Goal: Information Seeking & Learning: Learn about a topic

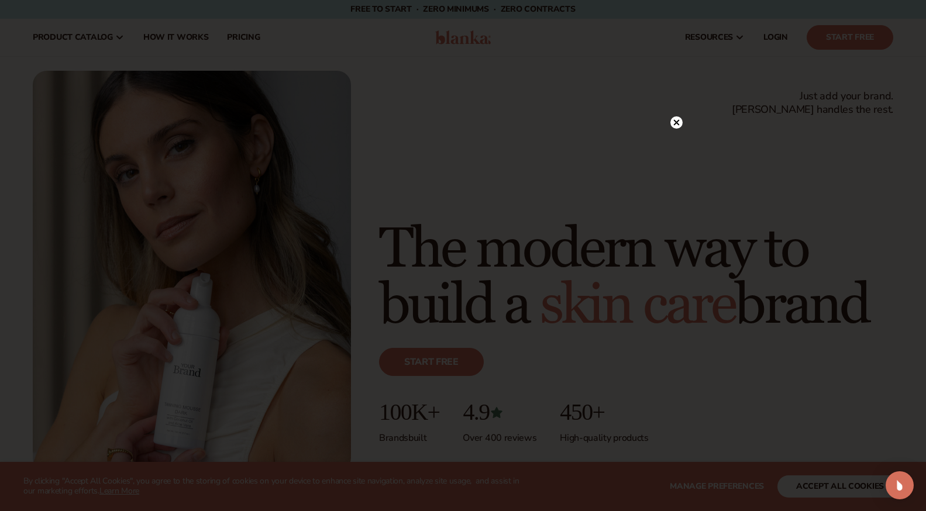
click at [675, 118] on circle at bounding box center [677, 122] width 12 height 12
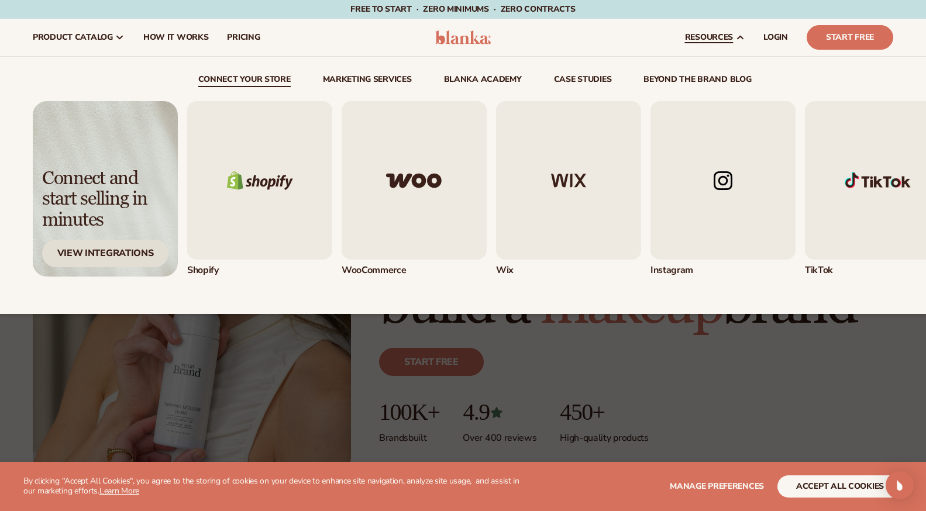
click at [90, 246] on div "View Integrations" at bounding box center [105, 254] width 126 height 28
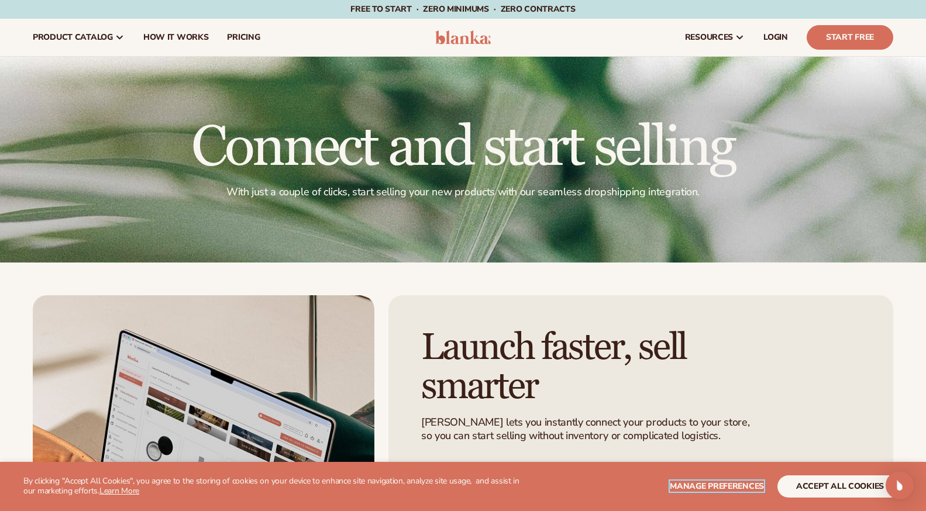
click at [730, 484] on span "Manage preferences" at bounding box center [717, 486] width 94 height 11
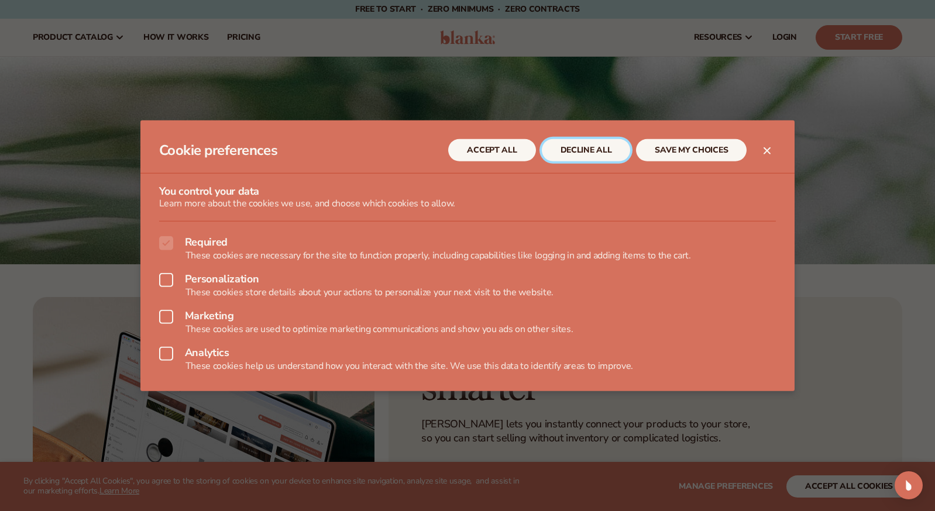
click at [612, 160] on button "DECLINE ALL" at bounding box center [586, 150] width 89 height 22
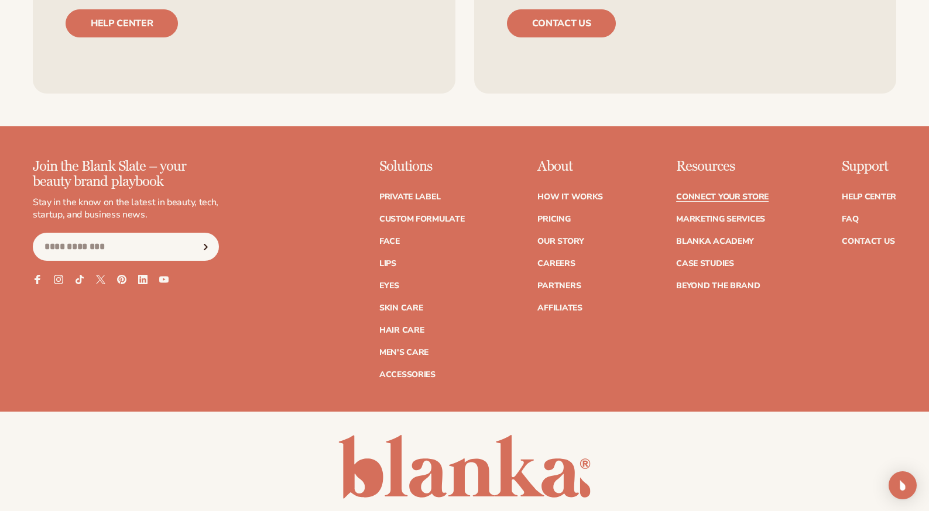
scroll to position [1471, 0]
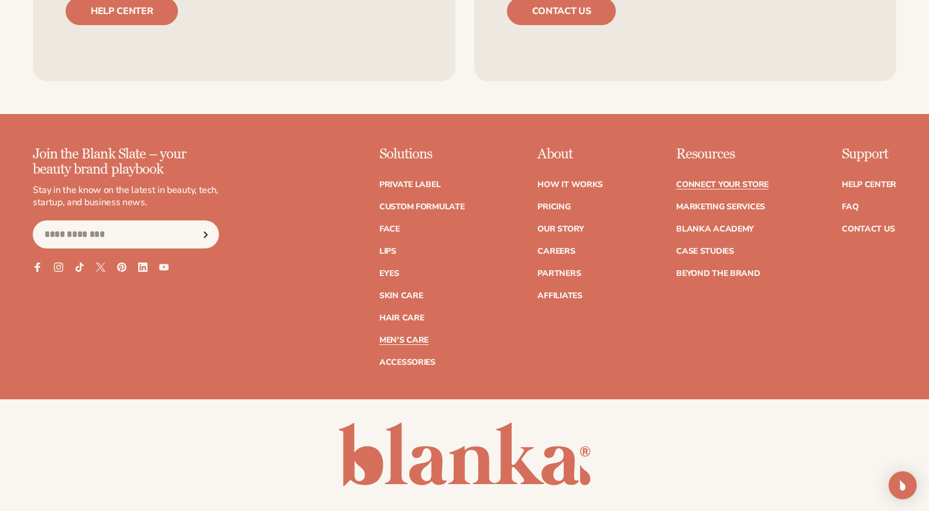
click at [400, 336] on link "Men's Care" at bounding box center [403, 340] width 49 height 8
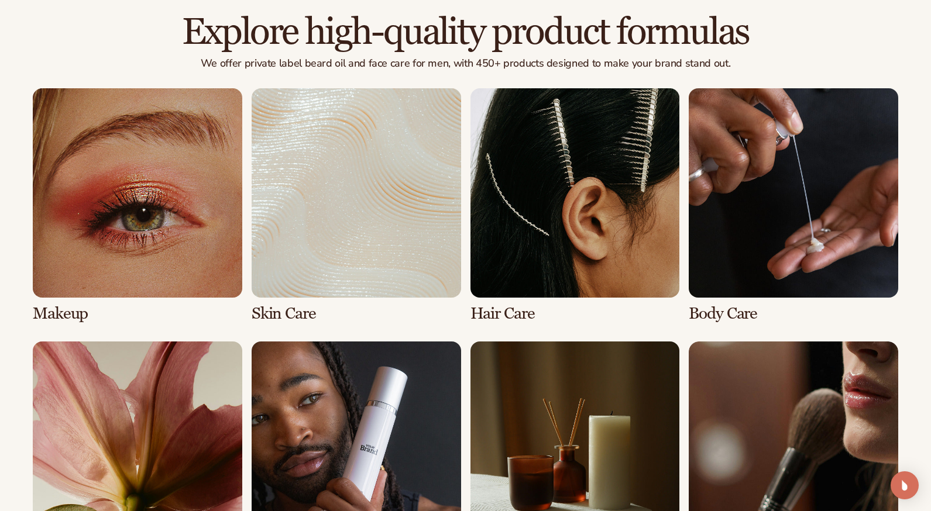
scroll to position [950, 0]
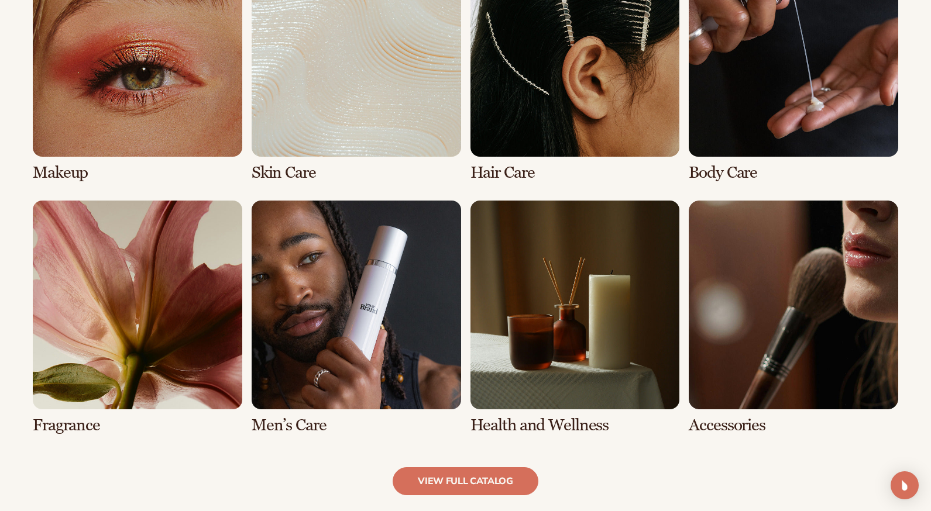
click at [336, 326] on link "6 / 8" at bounding box center [356, 318] width 209 height 235
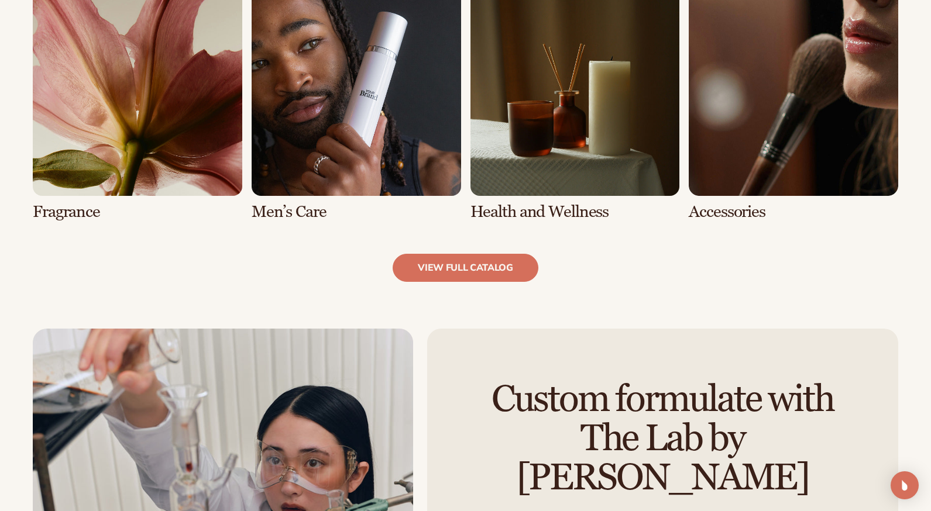
scroll to position [1163, 0]
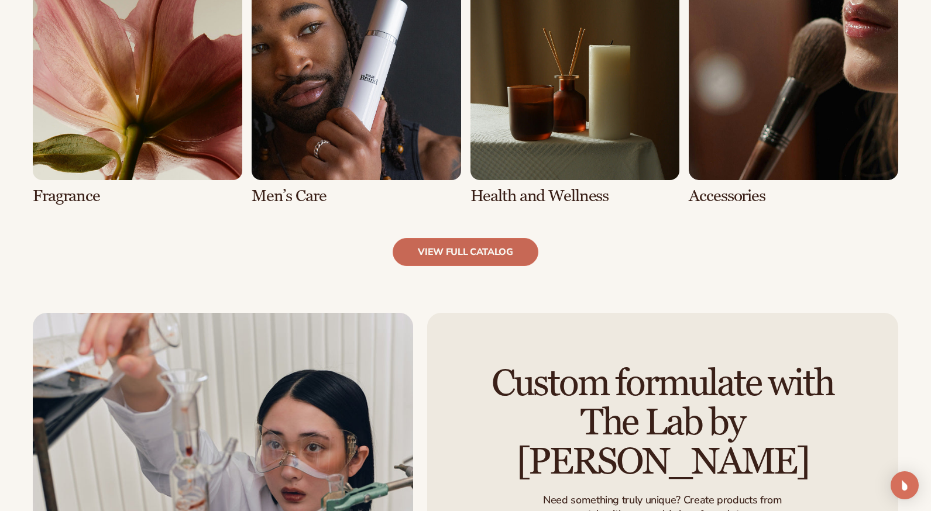
click at [456, 259] on link "view full catalog" at bounding box center [466, 252] width 146 height 28
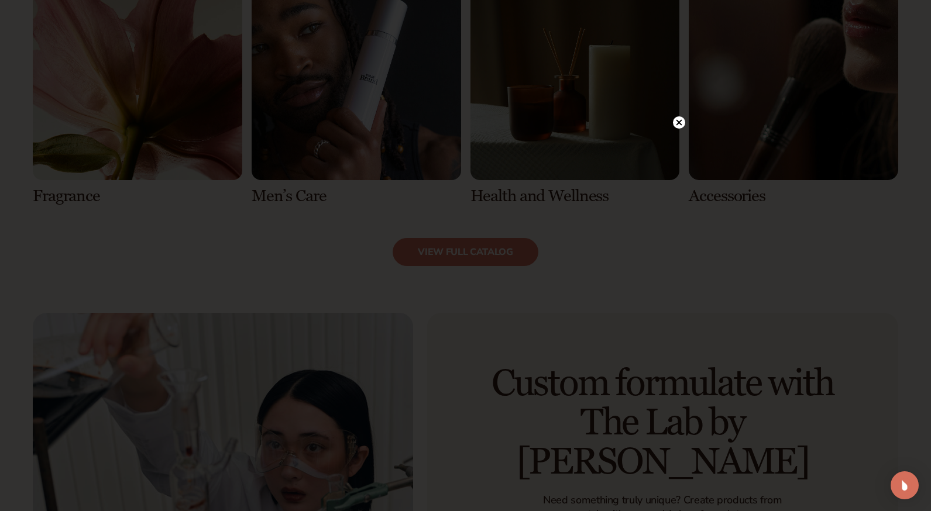
click at [683, 123] on circle at bounding box center [679, 122] width 12 height 12
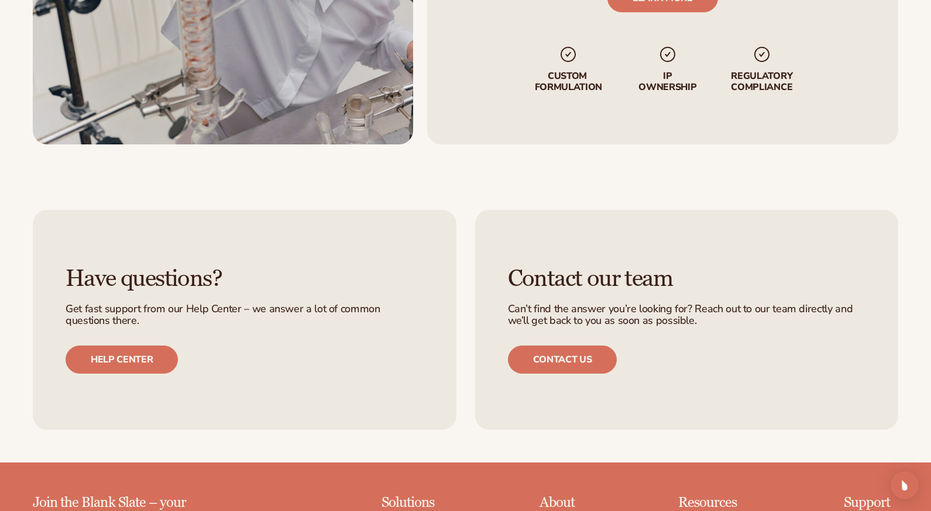
scroll to position [1778, 0]
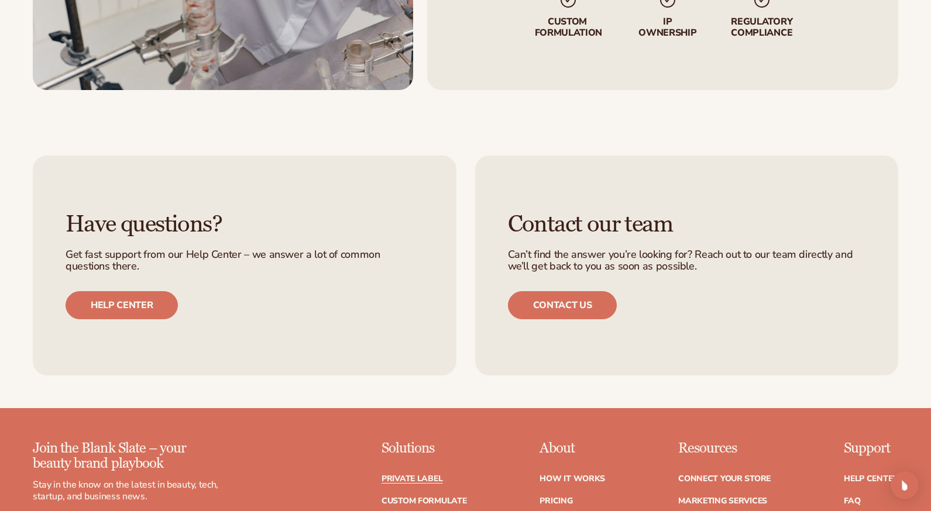
click at [438, 483] on link "Private label" at bounding box center [412, 479] width 61 height 8
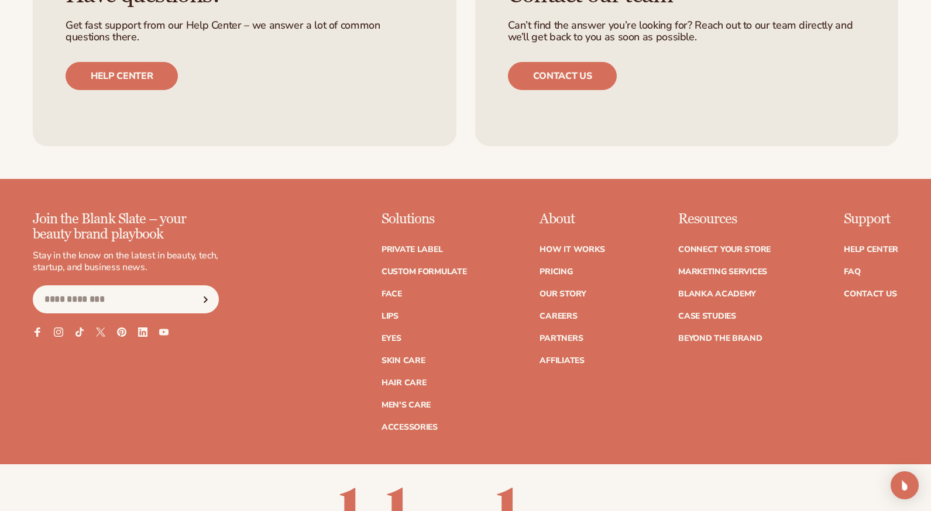
scroll to position [2077, 0]
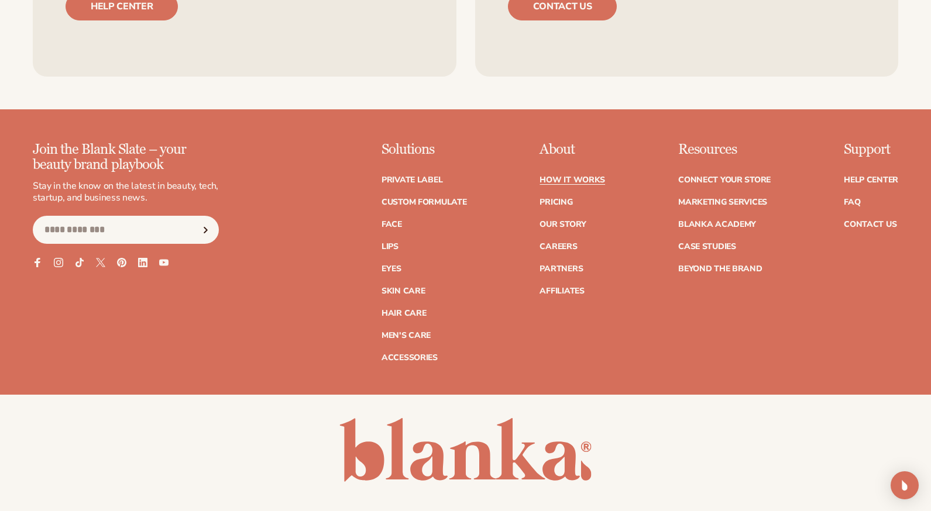
click at [582, 180] on link "How It Works" at bounding box center [573, 180] width 66 height 8
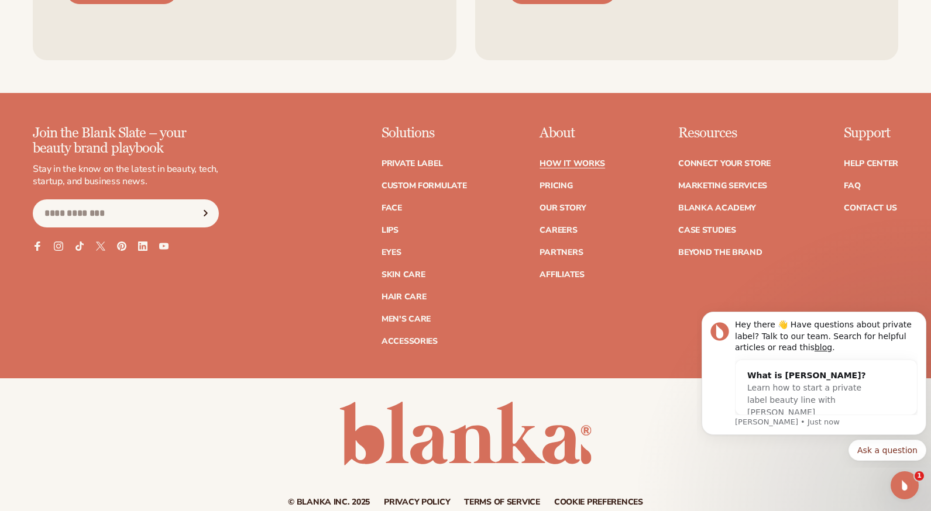
scroll to position [2706, 0]
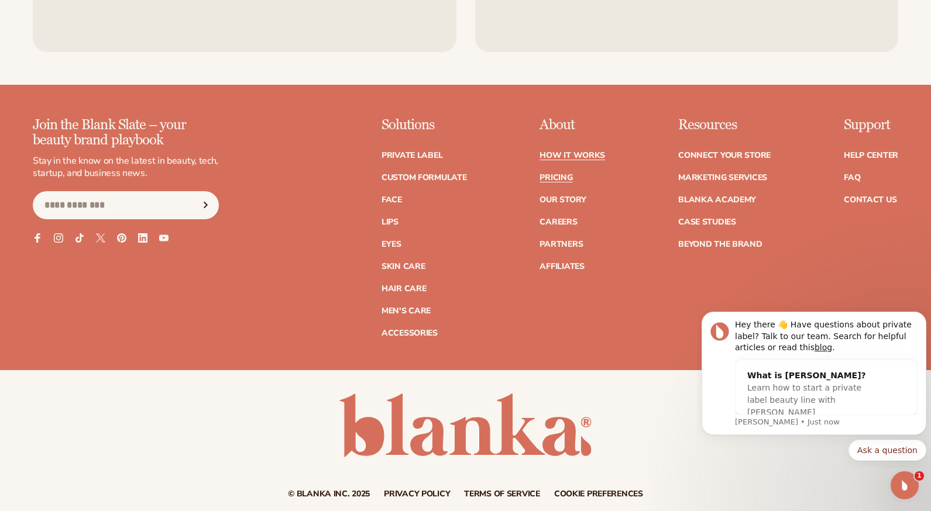
click at [558, 181] on link "Pricing" at bounding box center [556, 178] width 33 height 8
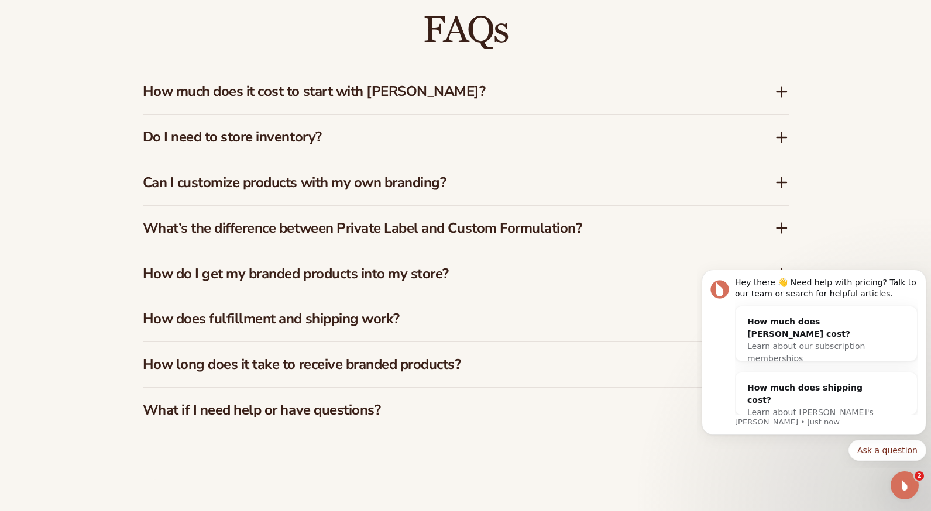
scroll to position [1799, 0]
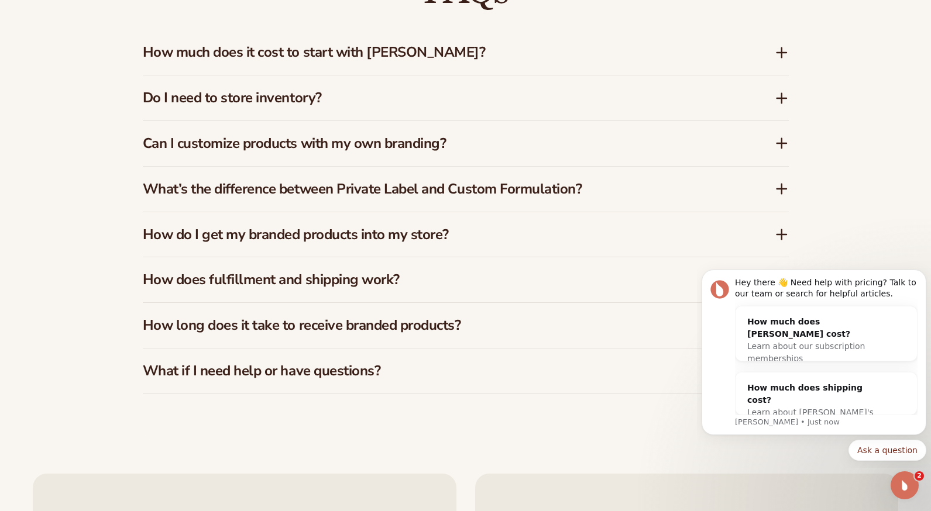
click at [786, 95] on icon at bounding box center [782, 98] width 14 height 14
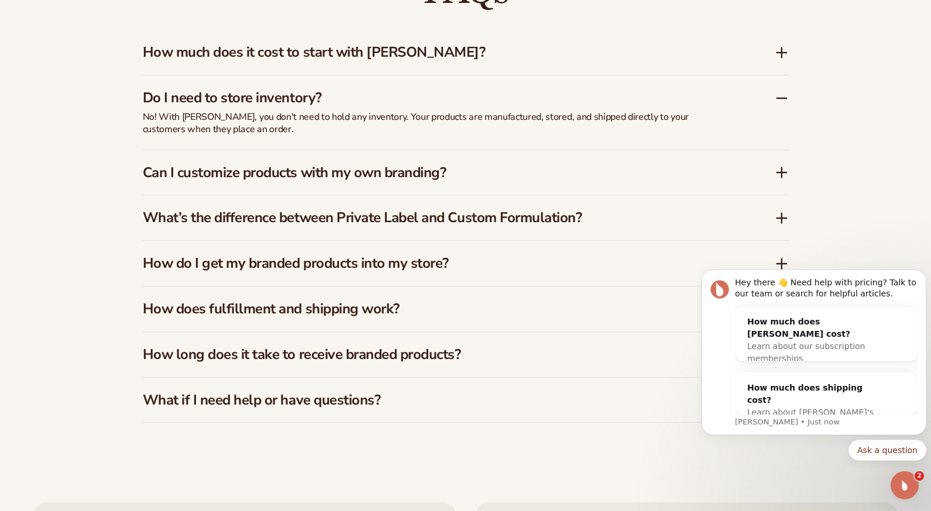
click at [781, 55] on icon at bounding box center [782, 53] width 14 height 14
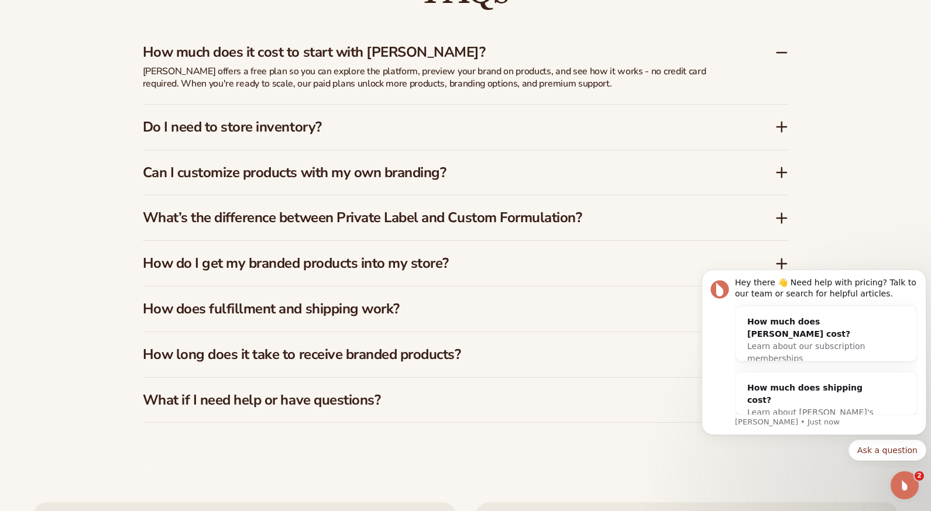
click at [781, 55] on icon at bounding box center [782, 53] width 14 height 14
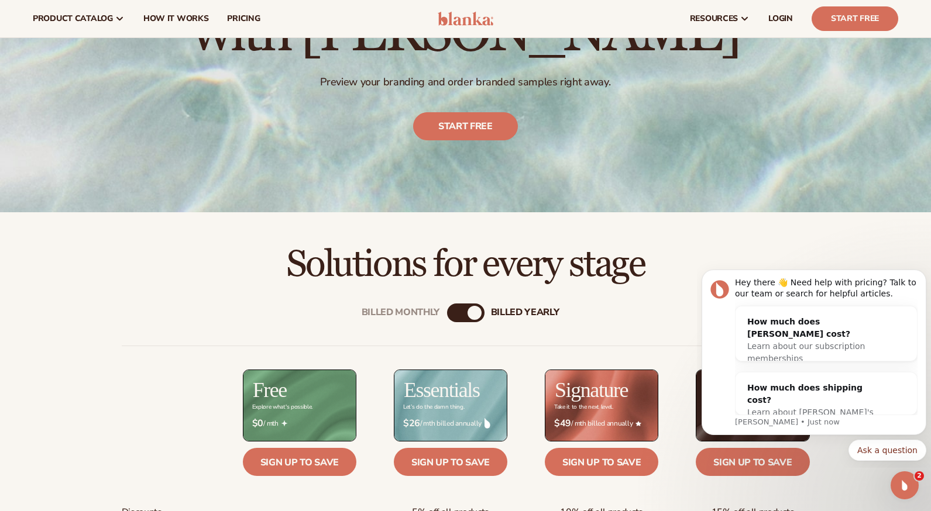
scroll to position [0, 0]
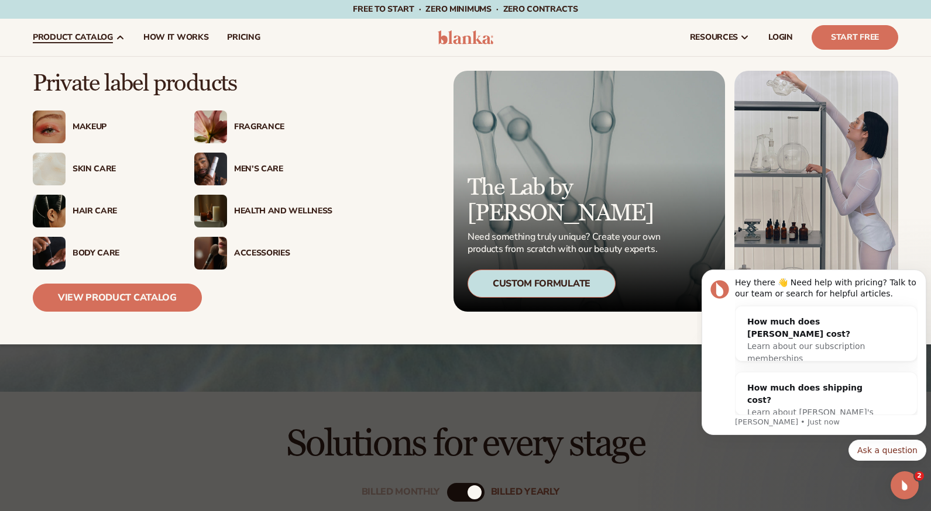
click at [260, 169] on div "Men’s Care" at bounding box center [283, 169] width 98 height 10
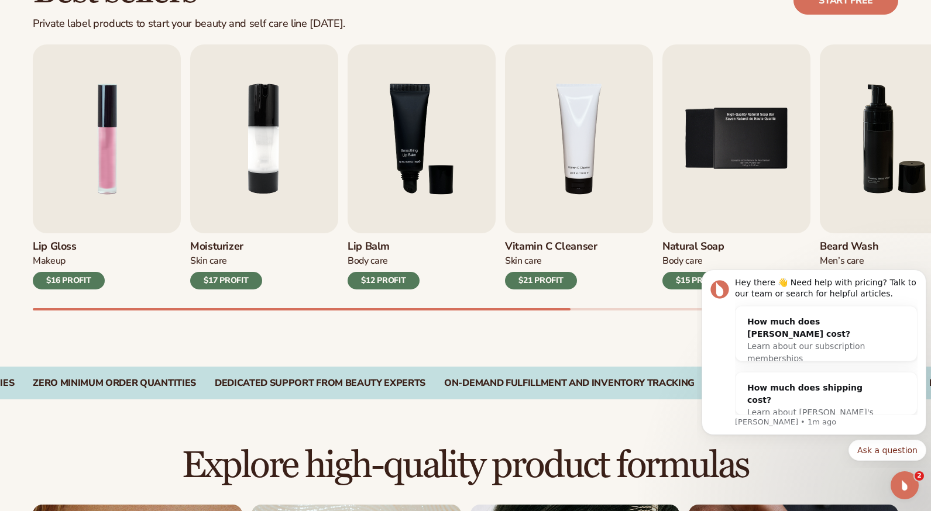
scroll to position [468, 0]
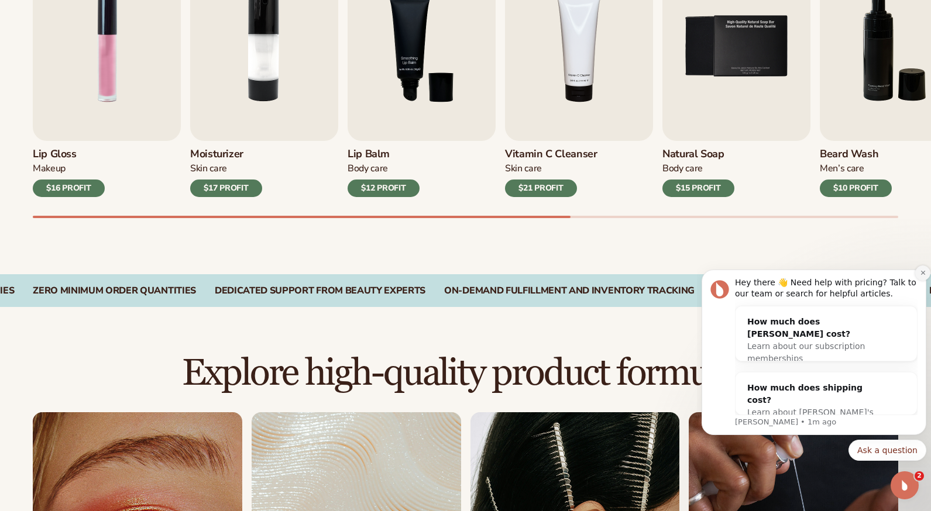
drag, startPoint x: 922, startPoint y: 273, endPoint x: 1629, endPoint y: 532, distance: 752.9
click at [922, 273] on icon "Dismiss notification" at bounding box center [923, 273] width 6 height 6
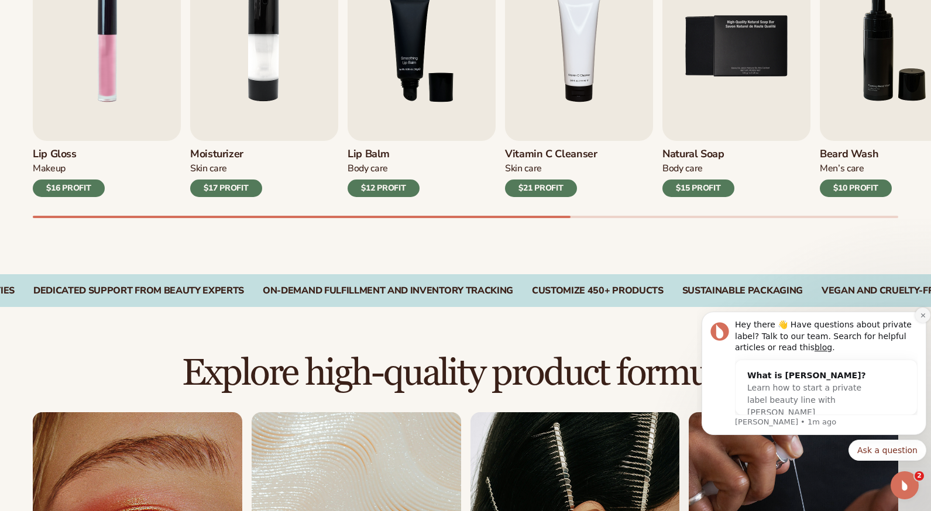
click at [922, 316] on icon "Dismiss notification" at bounding box center [923, 315] width 6 height 6
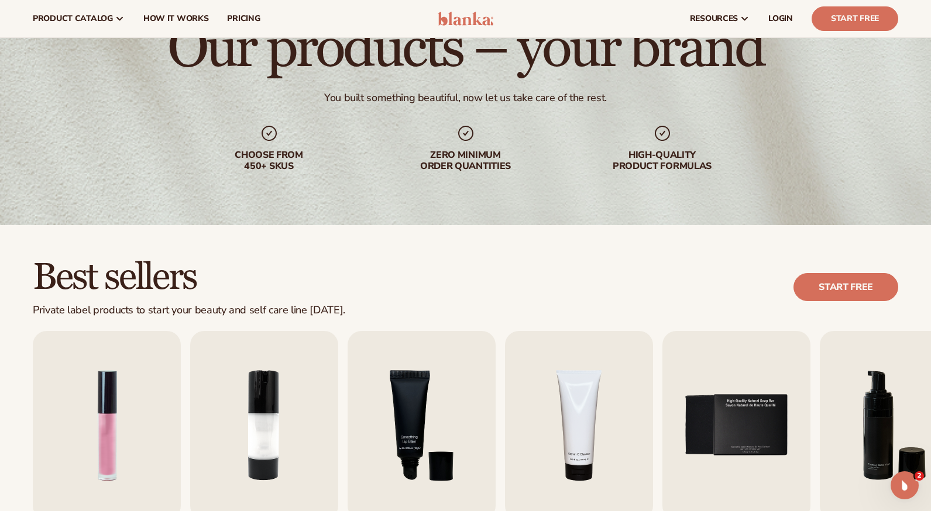
scroll to position [0, 0]
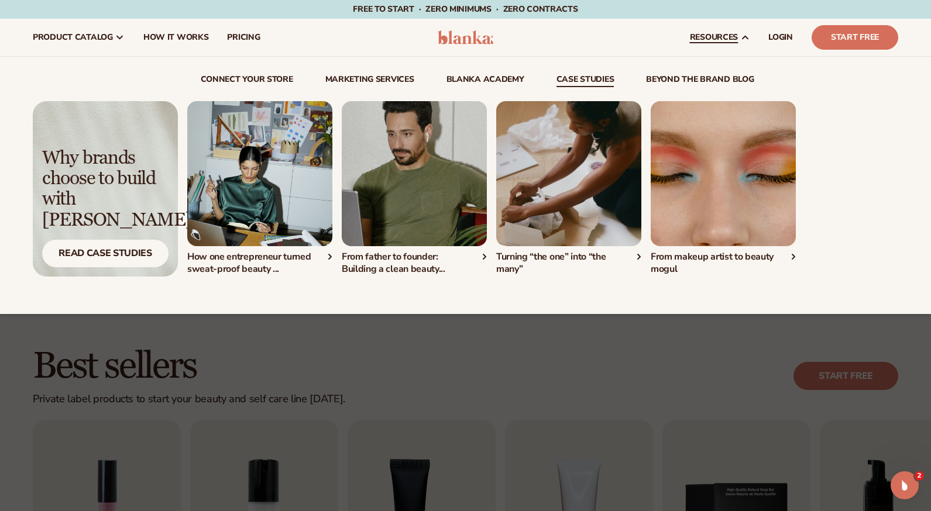
click at [570, 75] on link "case studies" at bounding box center [586, 81] width 58 height 12
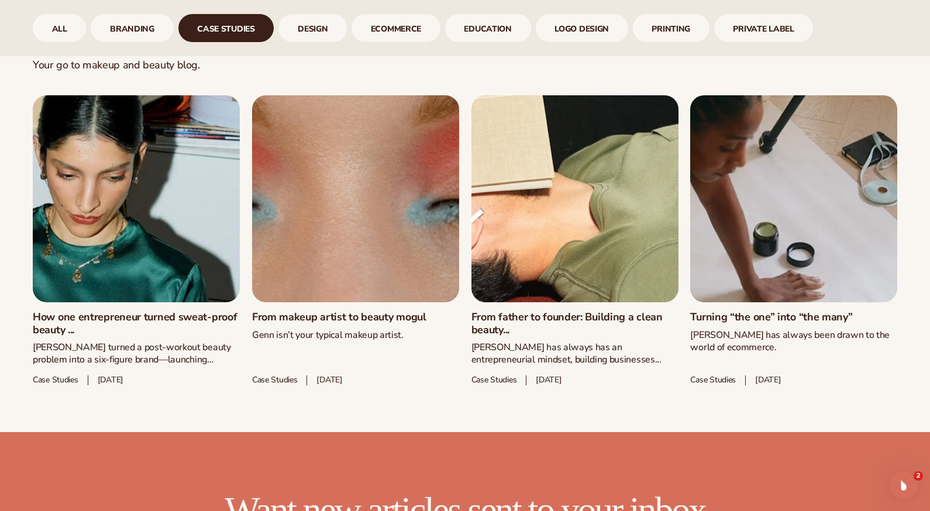
scroll to position [716, 0]
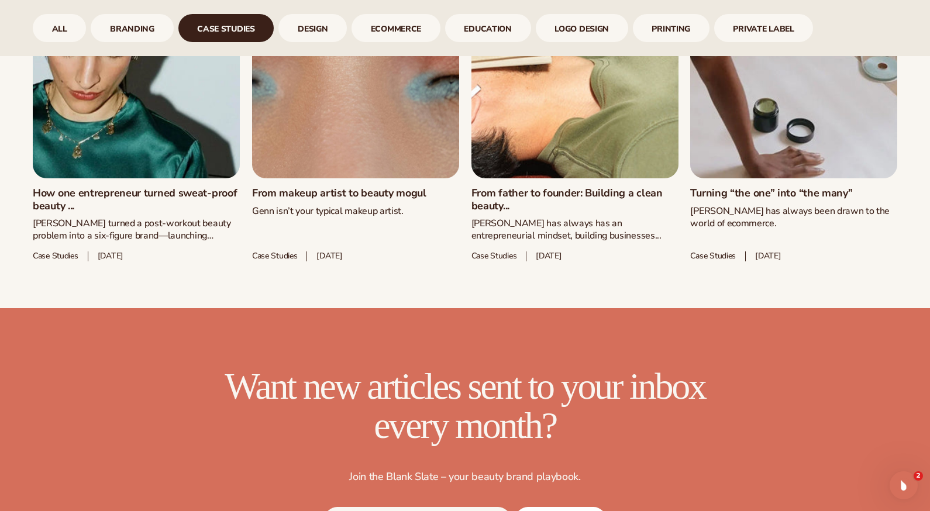
click at [568, 191] on link "From father to founder: Building a clean beauty..." at bounding box center [575, 199] width 207 height 25
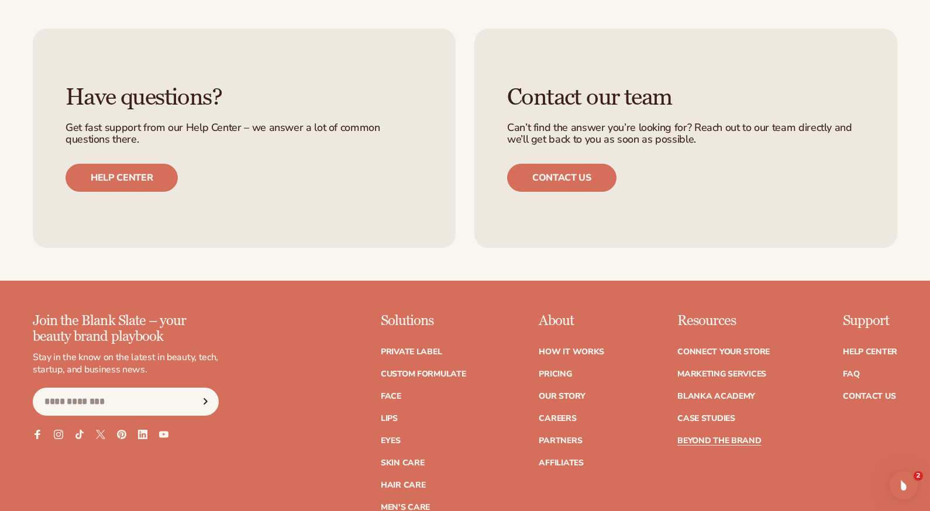
scroll to position [2807, 0]
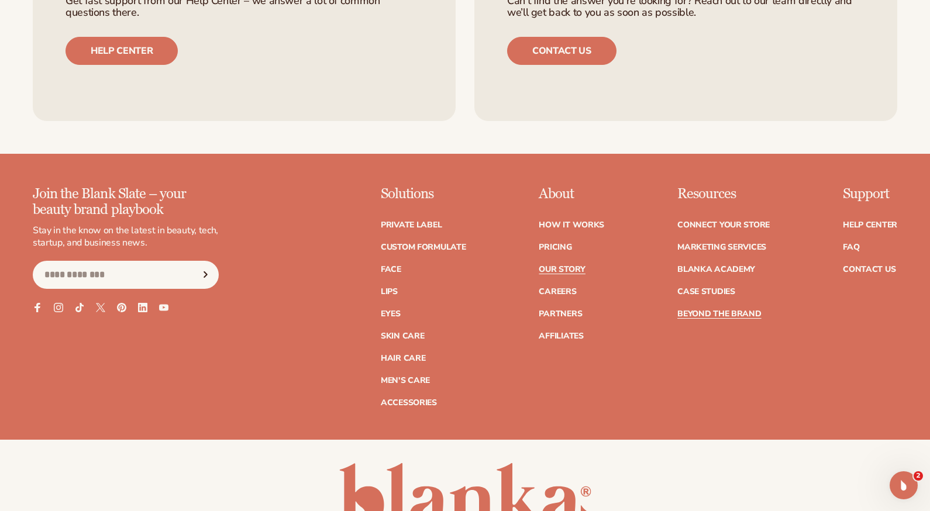
click at [558, 270] on link "Our Story" at bounding box center [562, 270] width 46 height 8
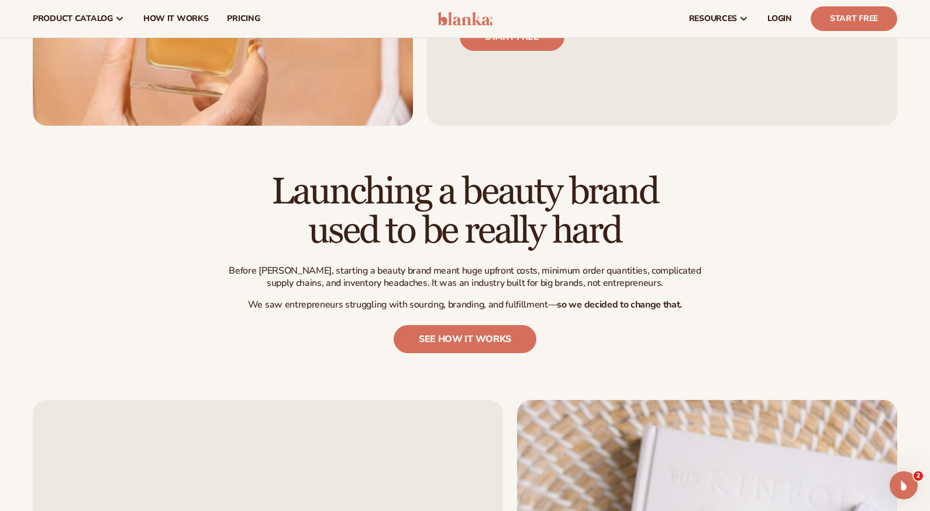
scroll to position [151, 0]
